Goal: Task Accomplishment & Management: Use online tool/utility

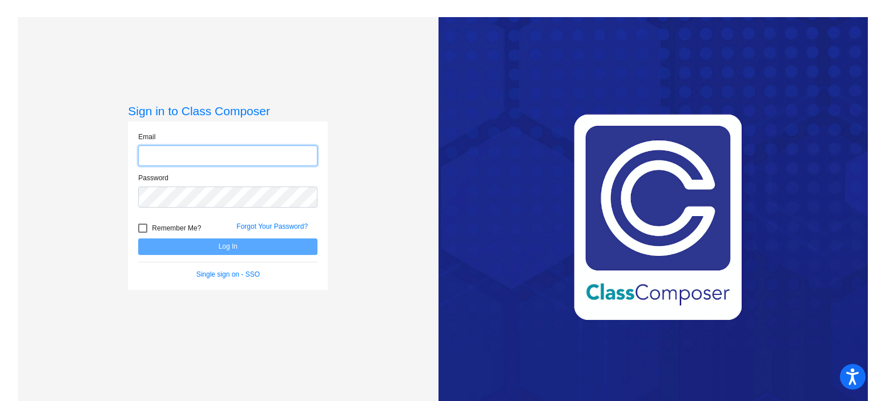
type input "[EMAIL_ADDRESS][DOMAIN_NAME]"
click at [262, 240] on button "Log In" at bounding box center [227, 247] width 179 height 17
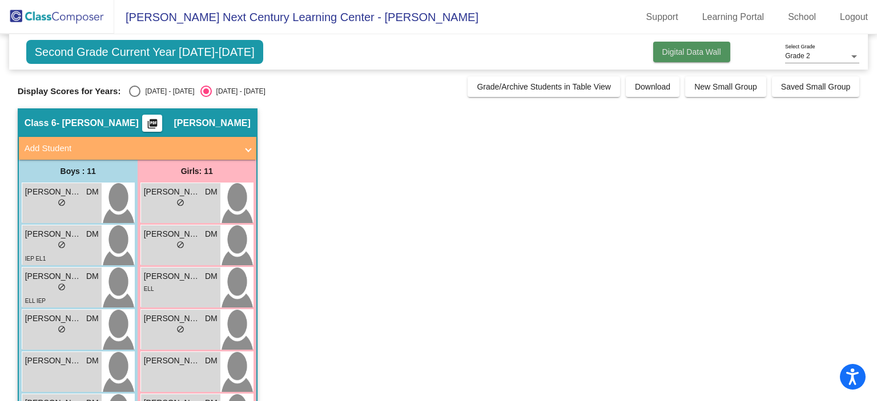
click at [653, 51] on button "Digital Data Wall" at bounding box center [691, 52] width 77 height 21
click at [131, 88] on div "Select an option" at bounding box center [134, 91] width 11 height 11
click at [134, 97] on input "[DATE] - [DATE]" at bounding box center [134, 97] width 1 height 1
radio input "true"
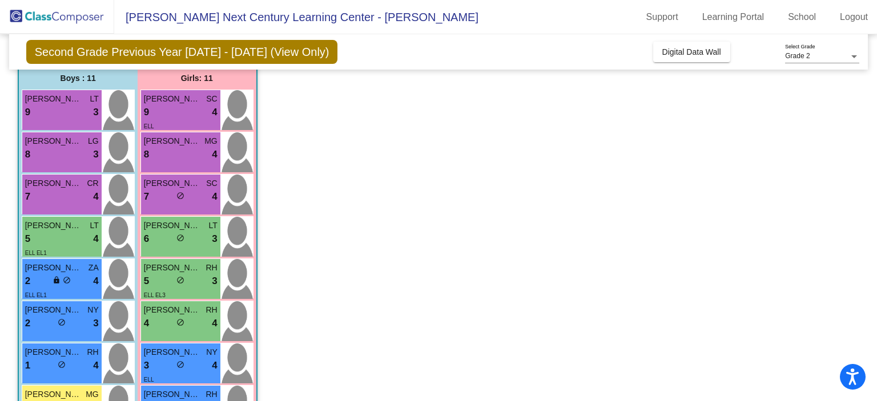
scroll to position [91, 0]
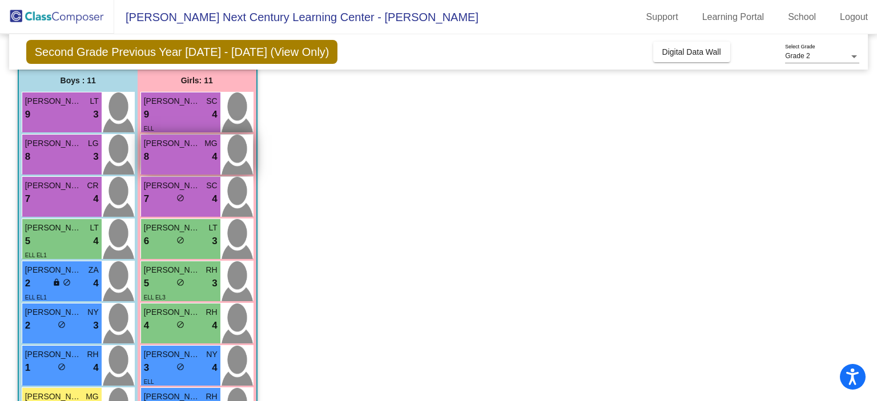
click at [187, 159] on div "8 lock do_not_disturb_alt 4" at bounding box center [181, 157] width 74 height 15
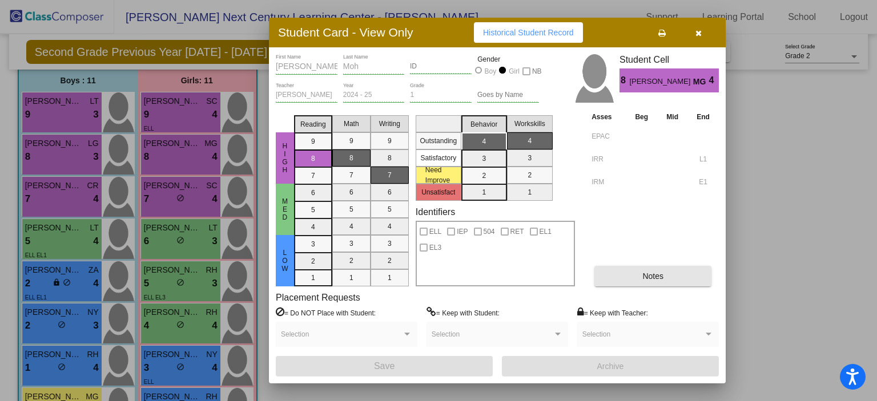
click at [684, 283] on button "Notes" at bounding box center [652, 276] width 117 height 21
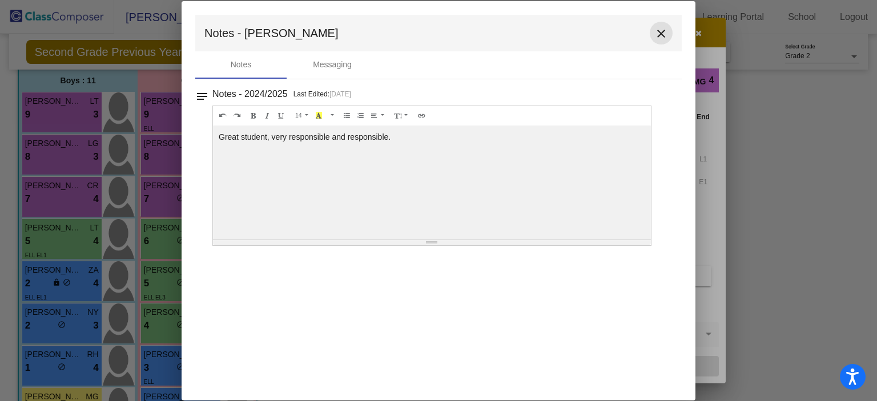
click at [656, 27] on mat-icon "close" at bounding box center [661, 34] width 14 height 14
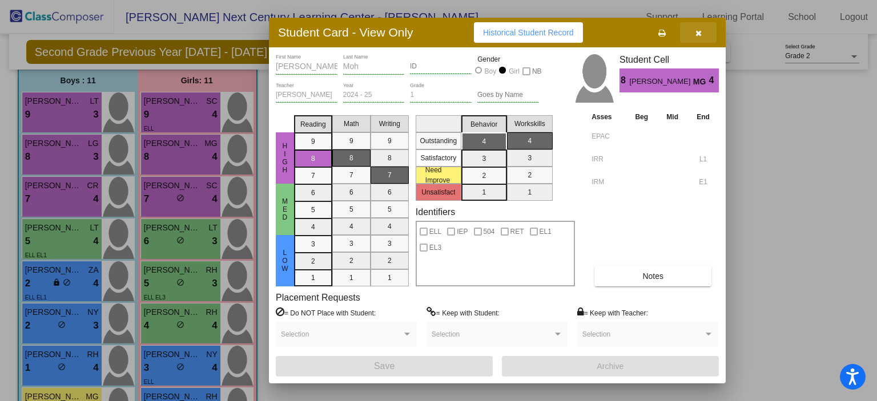
click at [708, 33] on button "button" at bounding box center [698, 32] width 37 height 21
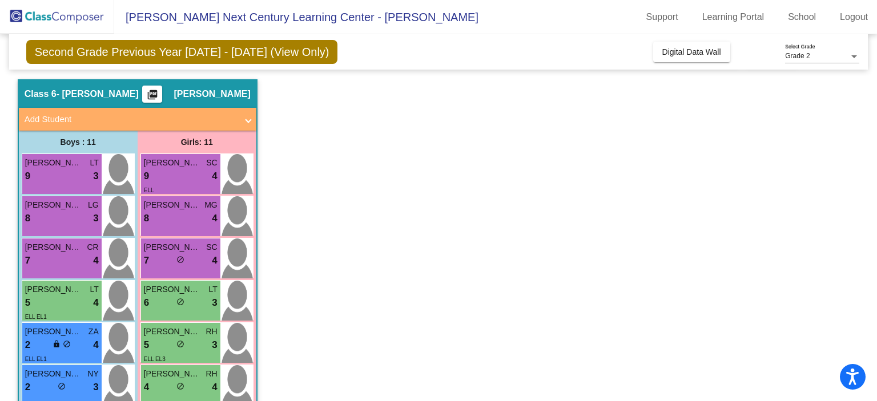
scroll to position [0, 0]
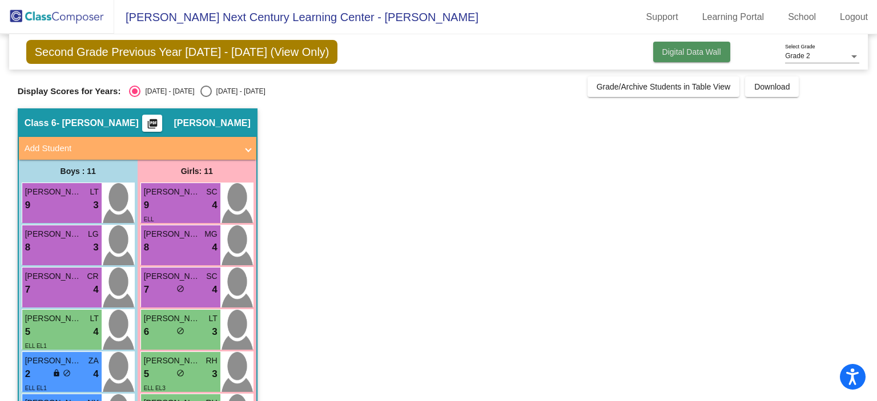
click at [721, 50] on button "Digital Data Wall" at bounding box center [691, 52] width 77 height 21
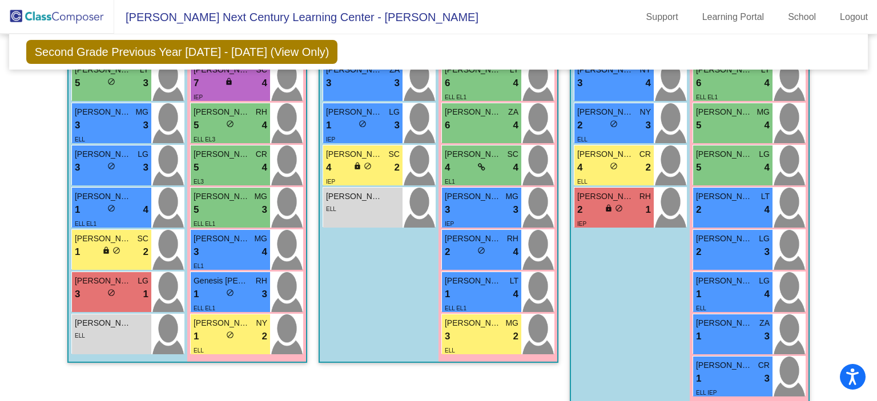
scroll to position [1701, 0]
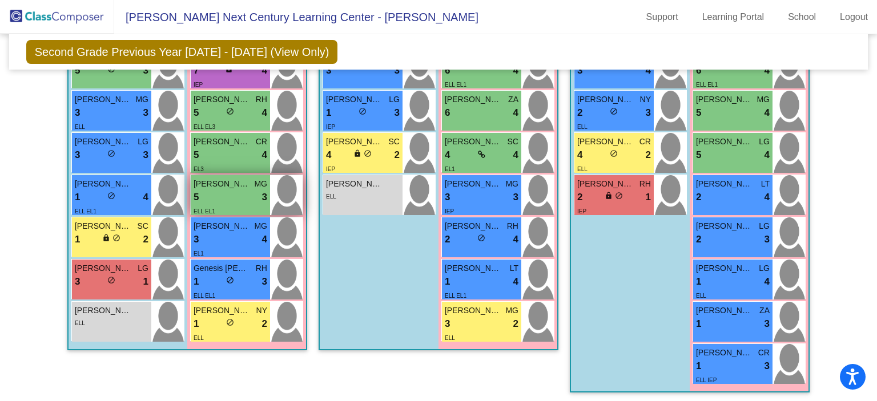
click at [237, 195] on div "5 lock do_not_disturb_alt 3" at bounding box center [230, 197] width 74 height 15
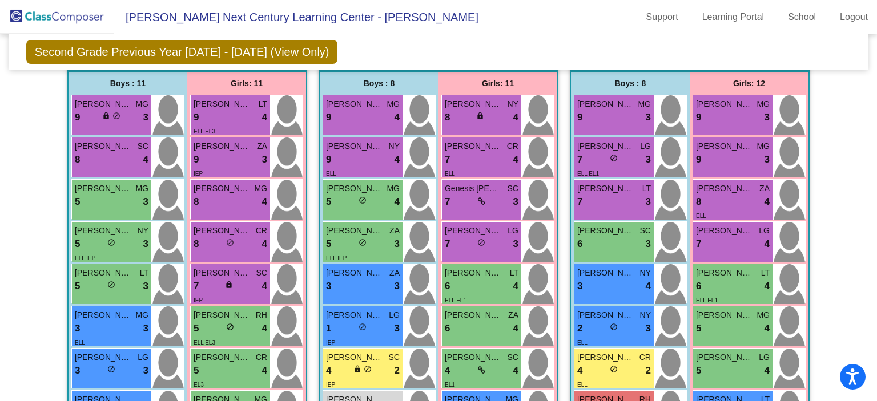
scroll to position [1493, 0]
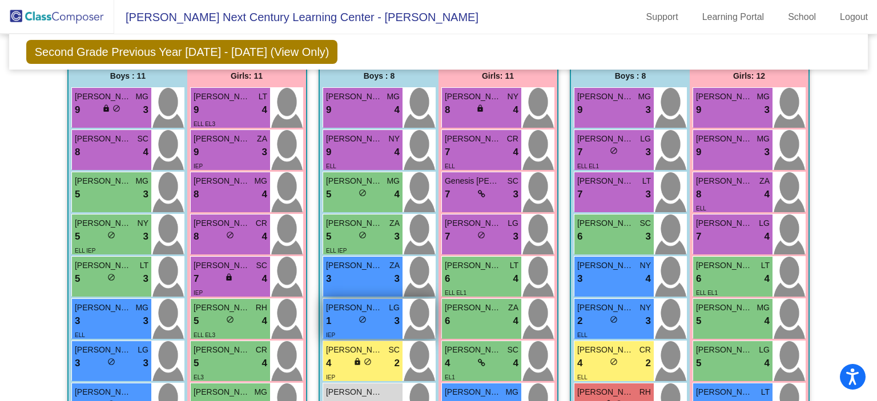
click at [368, 302] on span "[PERSON_NAME]" at bounding box center [354, 308] width 57 height 12
